Goal: Find specific page/section: Find specific page/section

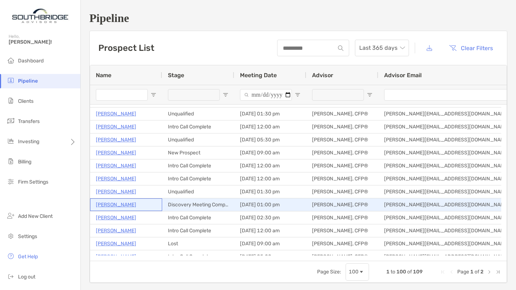
click at [112, 208] on p "[PERSON_NAME]" at bounding box center [116, 204] width 40 height 9
